Goal: Ask a question

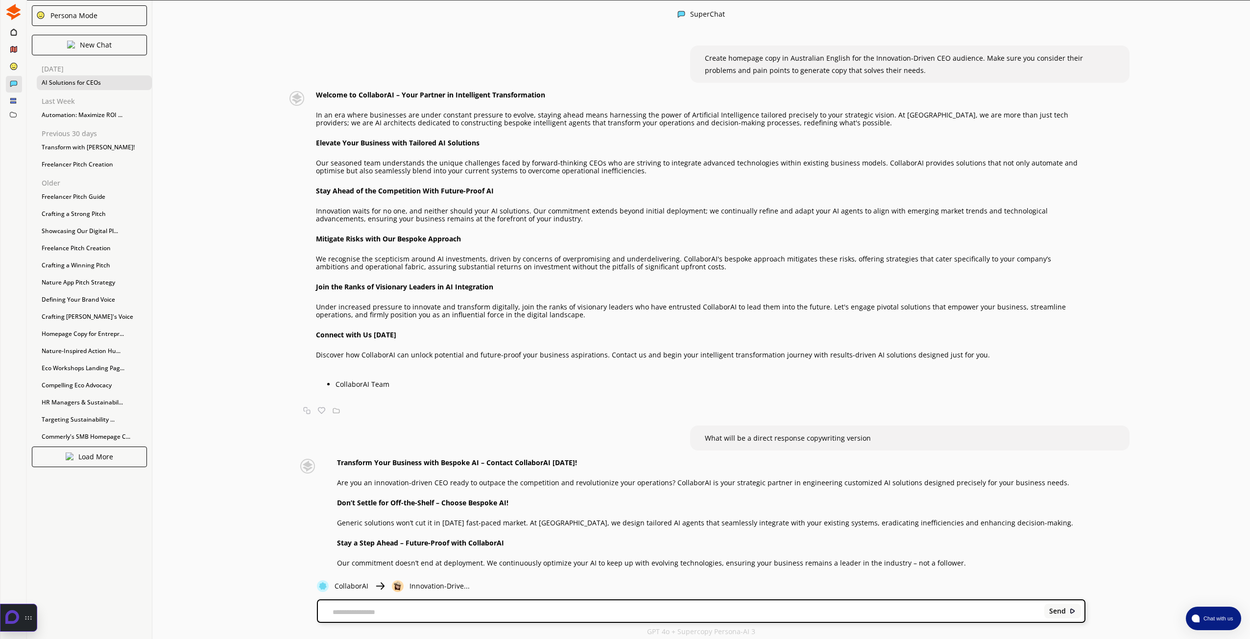
scroll to position [7069, 0]
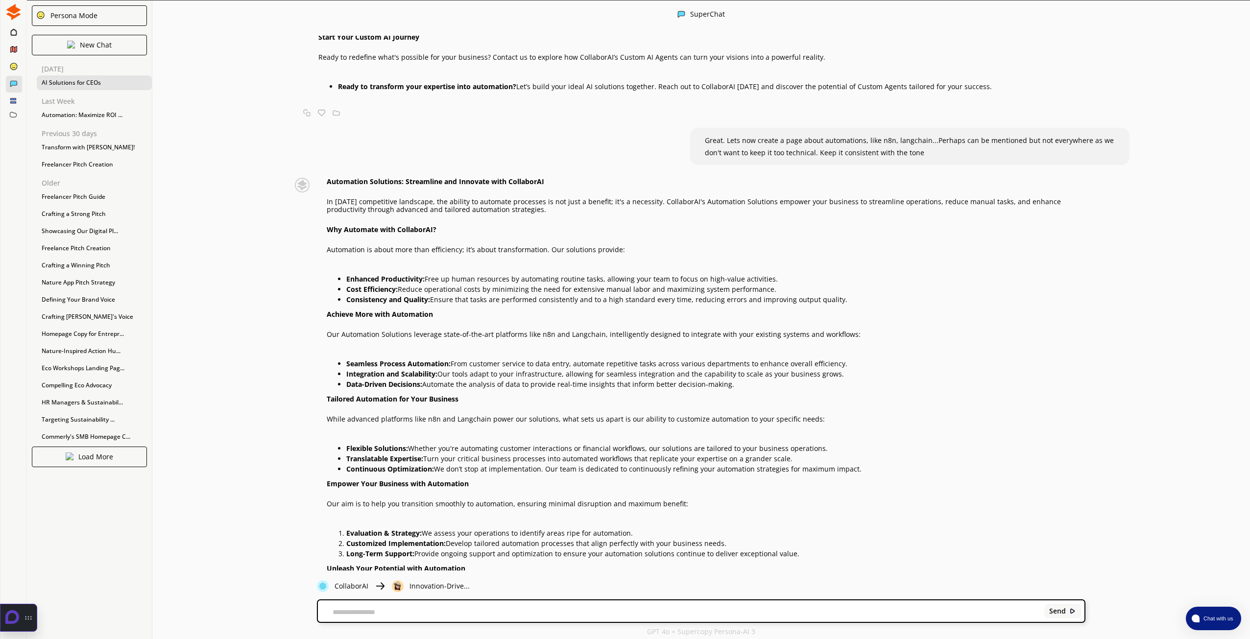
drag, startPoint x: 329, startPoint y: 106, endPoint x: 1054, endPoint y: 532, distance: 840.5
click at [1054, 532] on div "Automation Solutions: Streamline and Innovate with CollaborAI In [DATE] competi…" at bounding box center [706, 401] width 759 height 446
copy div "Loremipsum Dolorsita: Consectetu adi Elitsedd eius TemporinCI Ut labor'e dolore…"
click at [686, 604] on div "Send" at bounding box center [701, 612] width 767 height 22
click at [674, 615] on textarea at bounding box center [679, 612] width 723 height 8
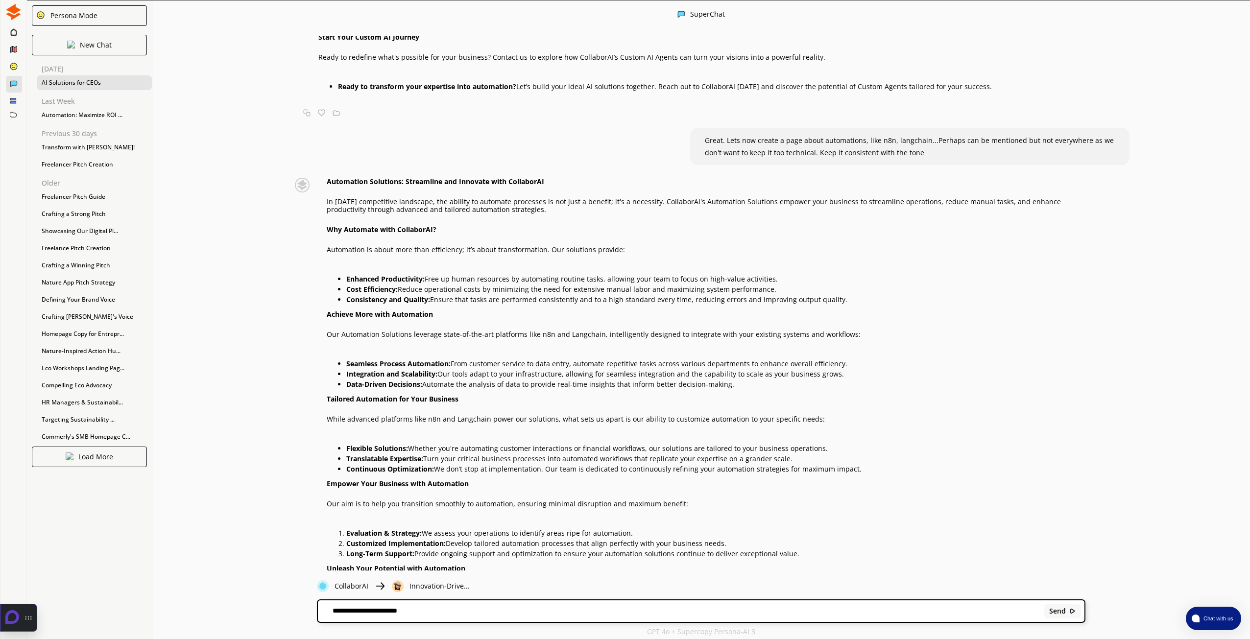
type textarea "**********"
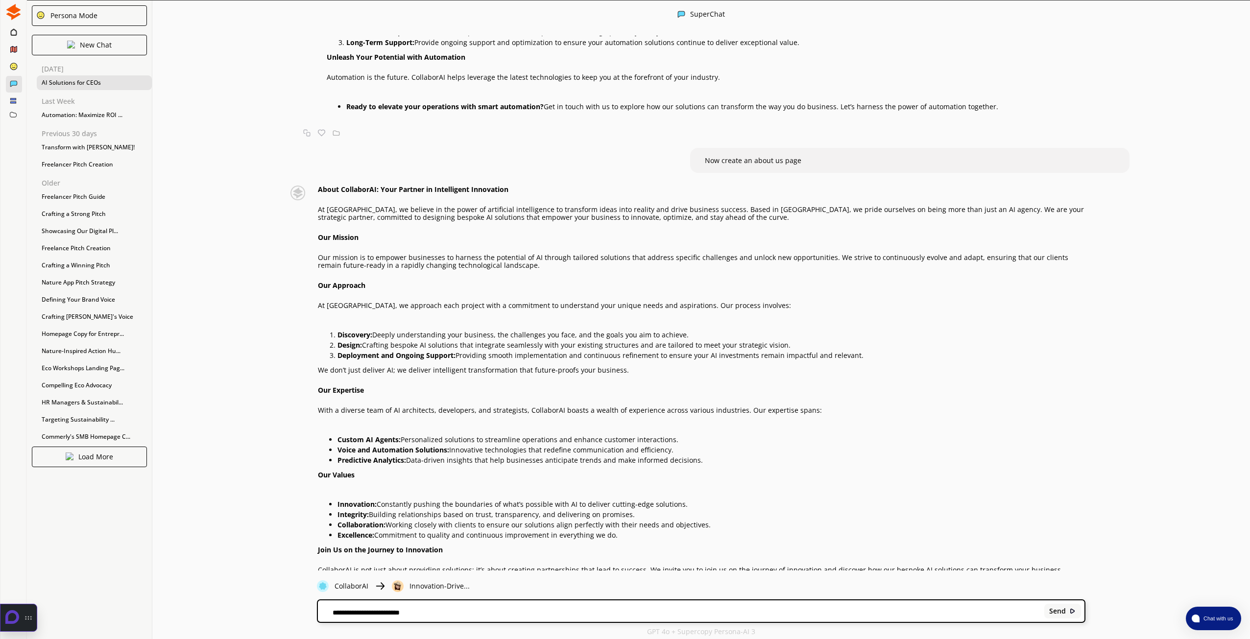
scroll to position [7597, 0]
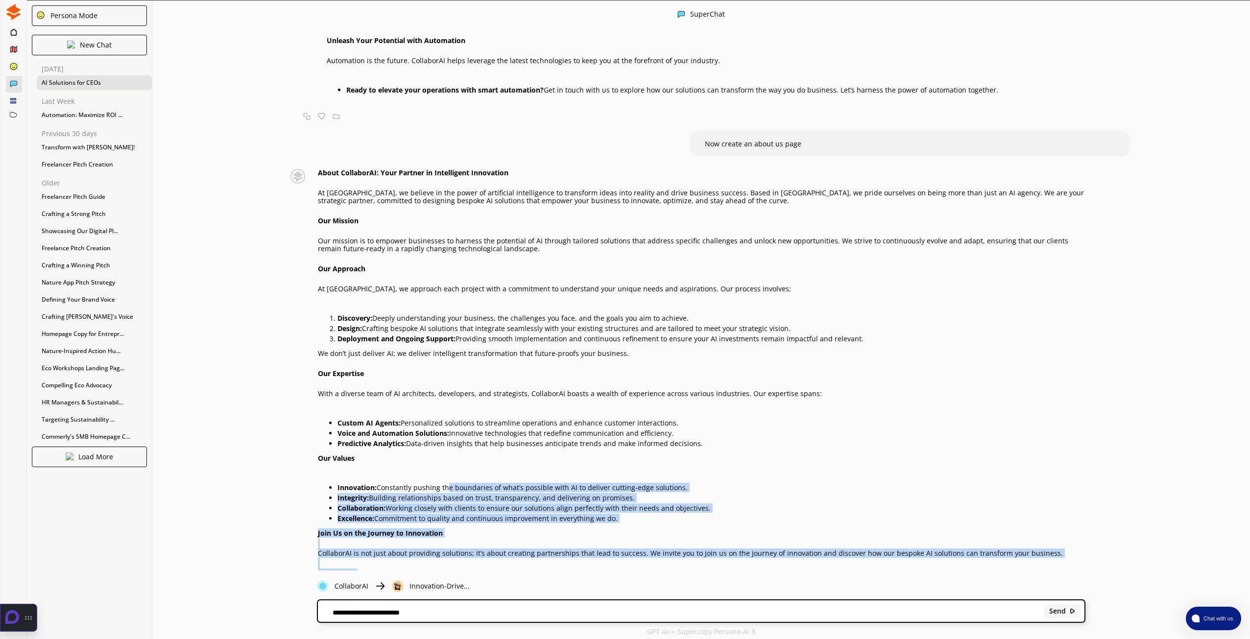
drag, startPoint x: 1074, startPoint y: 510, endPoint x: 448, endPoint y: 408, distance: 634.8
click at [448, 408] on div "About CollaborAI: Your Partner in Intelligent Innovation At CollaborAI, we beli…" at bounding box center [701, 403] width 767 height 468
click at [696, 590] on p "Ready to explore what CollaborAI can do for you? Whether you’re looking to auto…" at bounding box center [701, 598] width 767 height 16
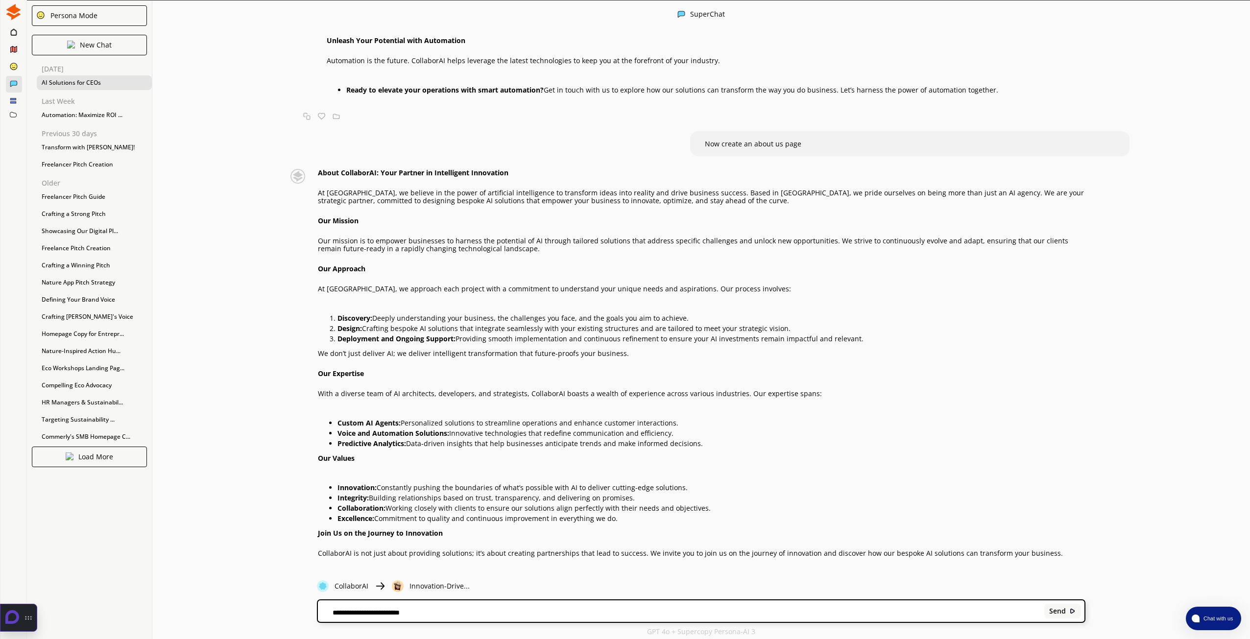
click at [721, 625] on li "Connect with CollaborAI and find out how we can drive innovation and growth for…" at bounding box center [712, 631] width 748 height 12
drag, startPoint x: 719, startPoint y: 542, endPoint x: 583, endPoint y: 489, distance: 145.6
click at [583, 489] on div "About CollaborAI: Your Partner in Intelligent Innovation At CollaborAI, we beli…" at bounding box center [701, 403] width 767 height 468
click at [981, 550] on p "CollaborAI is not just about providing solutions; it’s about creating partnersh…" at bounding box center [701, 554] width 767 height 8
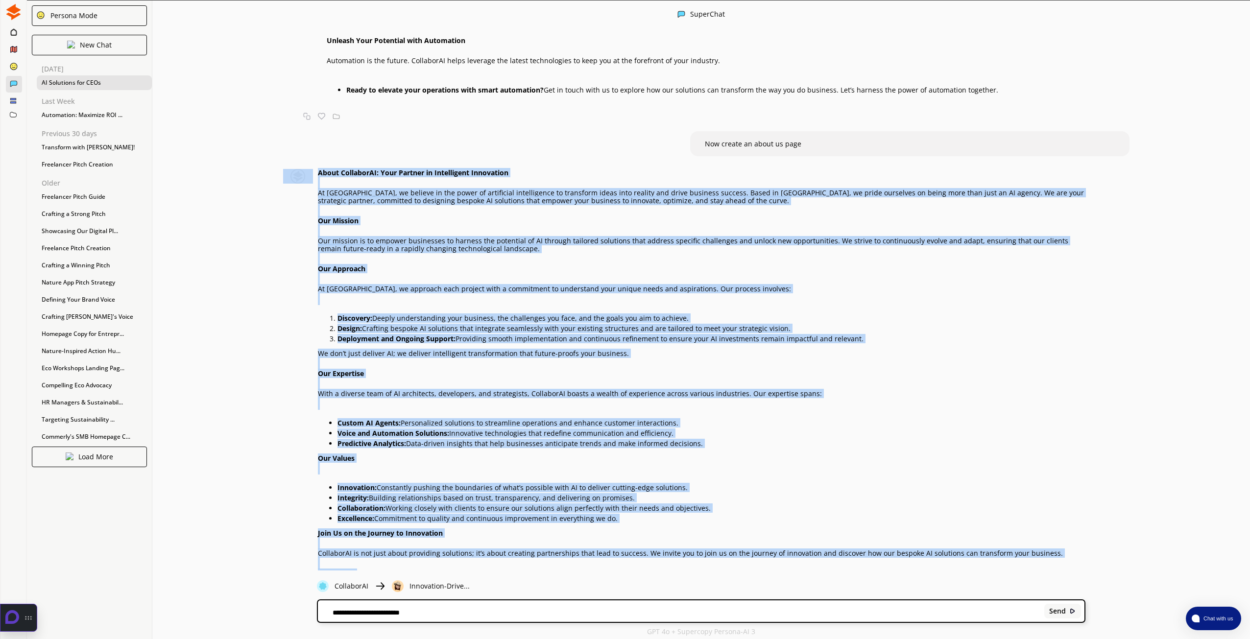
drag, startPoint x: 1068, startPoint y: 507, endPoint x: 315, endPoint y: 92, distance: 859.9
click at [315, 169] on div "About CollaborAI: Your Partner in Intelligent Innovation At CollaborAI, we beli…" at bounding box center [684, 406] width 802 height 475
click at [326, 168] on strong "About CollaborAI: Your Partner in Intelligent Innovation" at bounding box center [413, 172] width 191 height 9
click at [321, 168] on strong "About CollaborAI: Your Partner in Intelligent Innovation" at bounding box center [413, 172] width 191 height 9
copy div "About CollaborAI: Your Partner in Intelligent Innovation At CollaborAI, we beli…"
